Goal: Navigation & Orientation: Find specific page/section

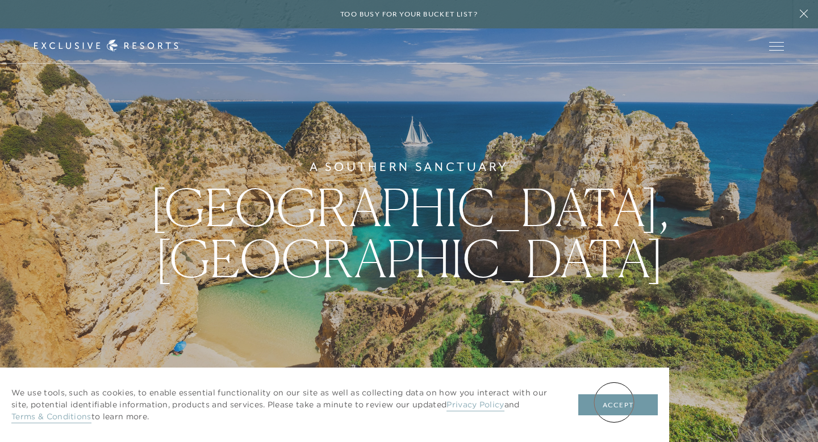
click at [614, 402] on button "Accept" at bounding box center [618, 405] width 80 height 22
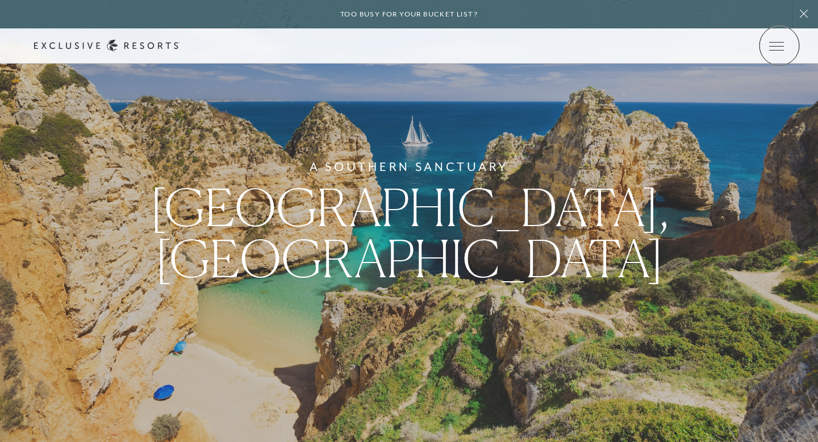
click at [0, 0] on icon at bounding box center [0, 0] width 0 height 0
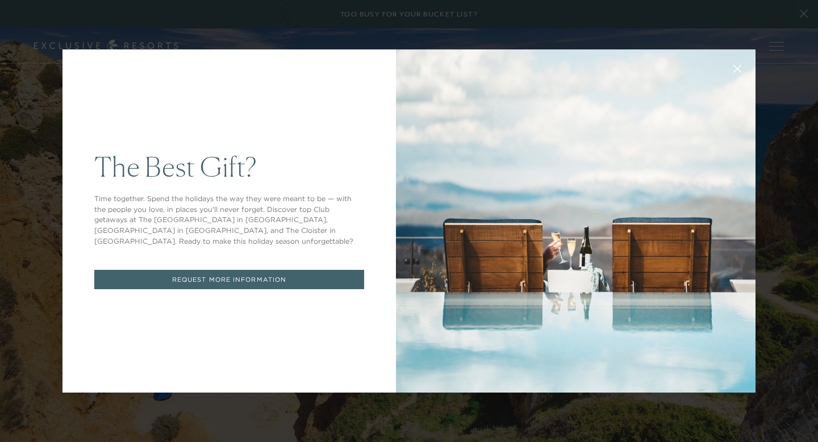
click at [735, 74] on button at bounding box center [737, 67] width 27 height 27
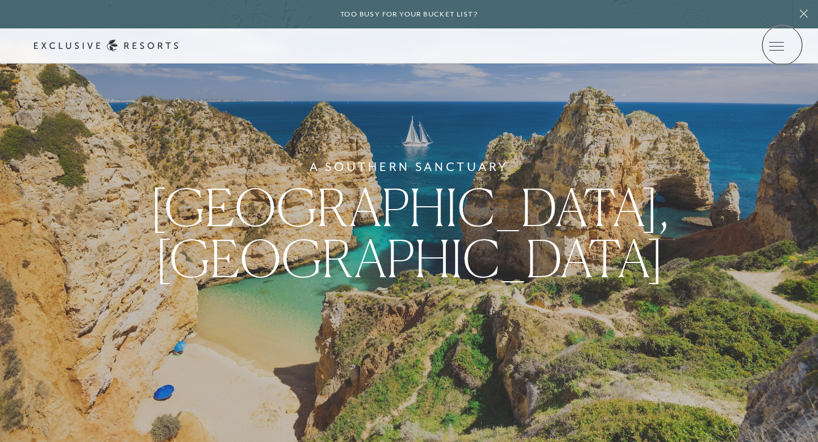
click at [0, 0] on icon at bounding box center [0, 0] width 0 height 0
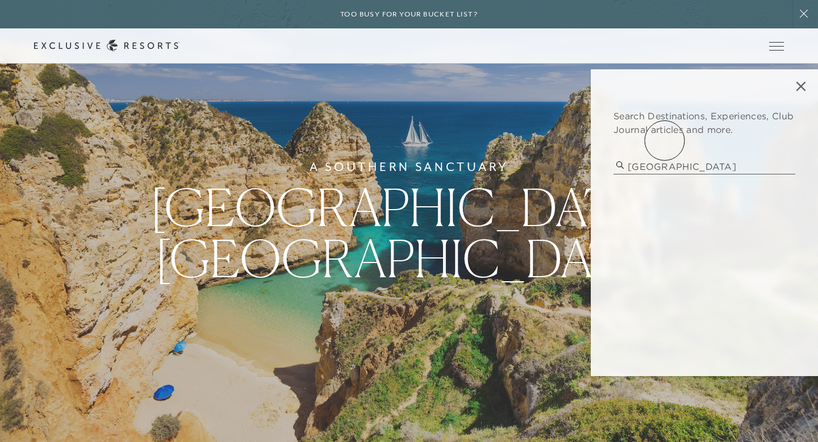
type input "[GEOGRAPHIC_DATA]"
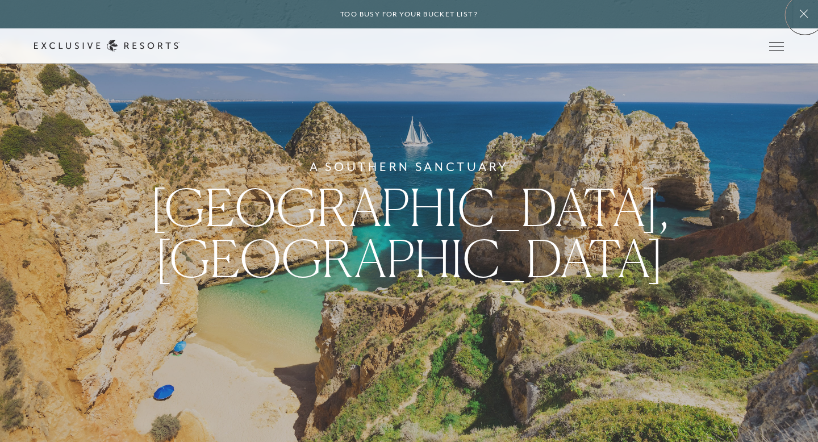
click at [805, 15] on icon at bounding box center [804, 14] width 8 height 8
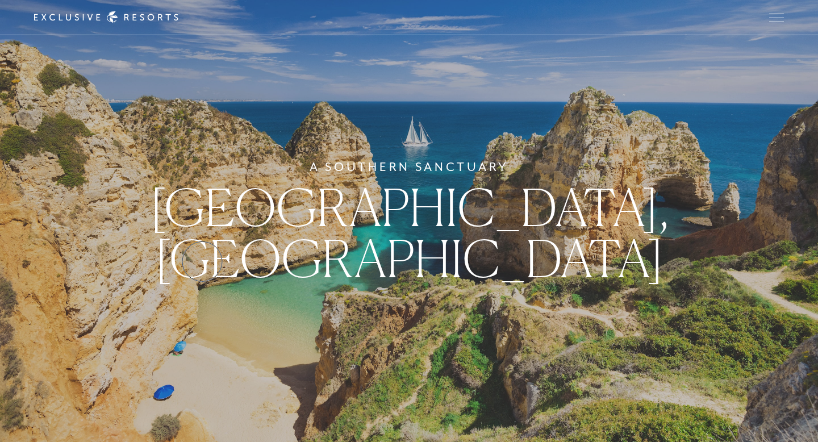
click at [202, 261] on div "A [GEOGRAPHIC_DATA], [GEOGRAPHIC_DATA]" at bounding box center [409, 221] width 818 height 442
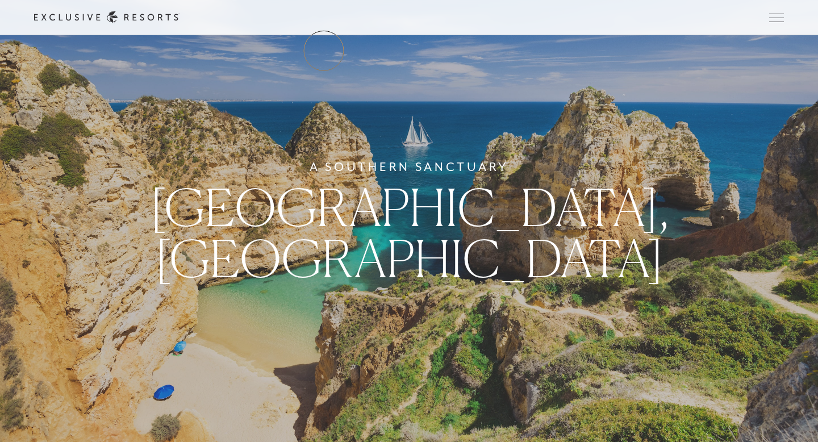
click at [0, 0] on link "The Collection" at bounding box center [0, 0] width 0 height 0
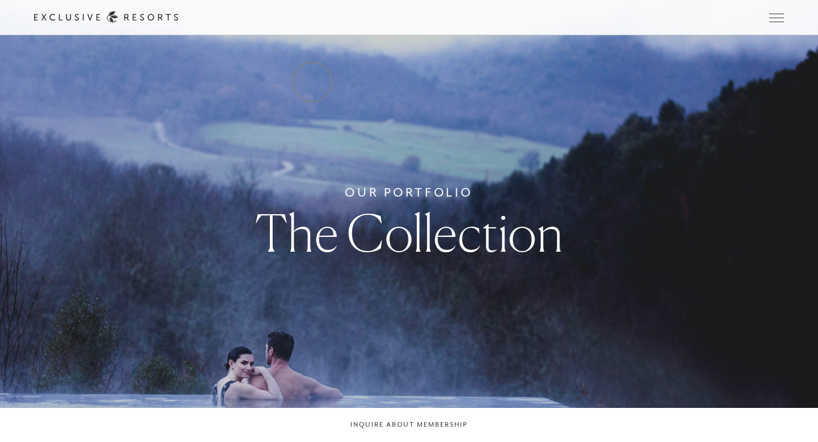
click at [0, 0] on link "Residence Collection" at bounding box center [0, 0] width 0 height 0
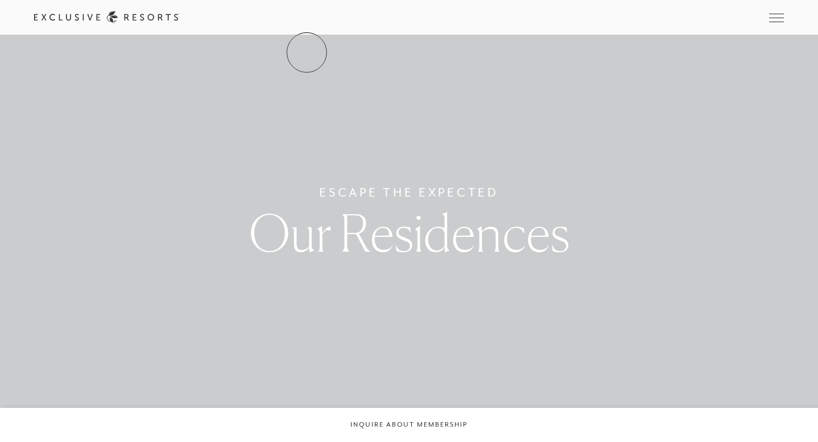
click at [0, 0] on link "The Collection" at bounding box center [0, 0] width 0 height 0
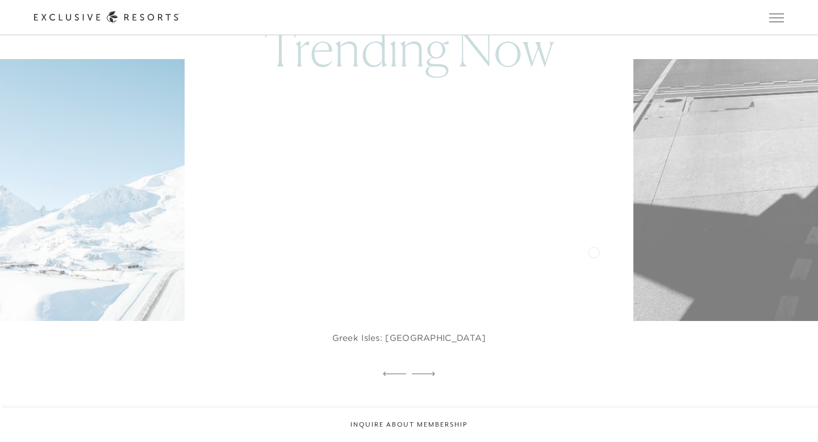
scroll to position [649, 0]
